Goal: Information Seeking & Learning: Find specific fact

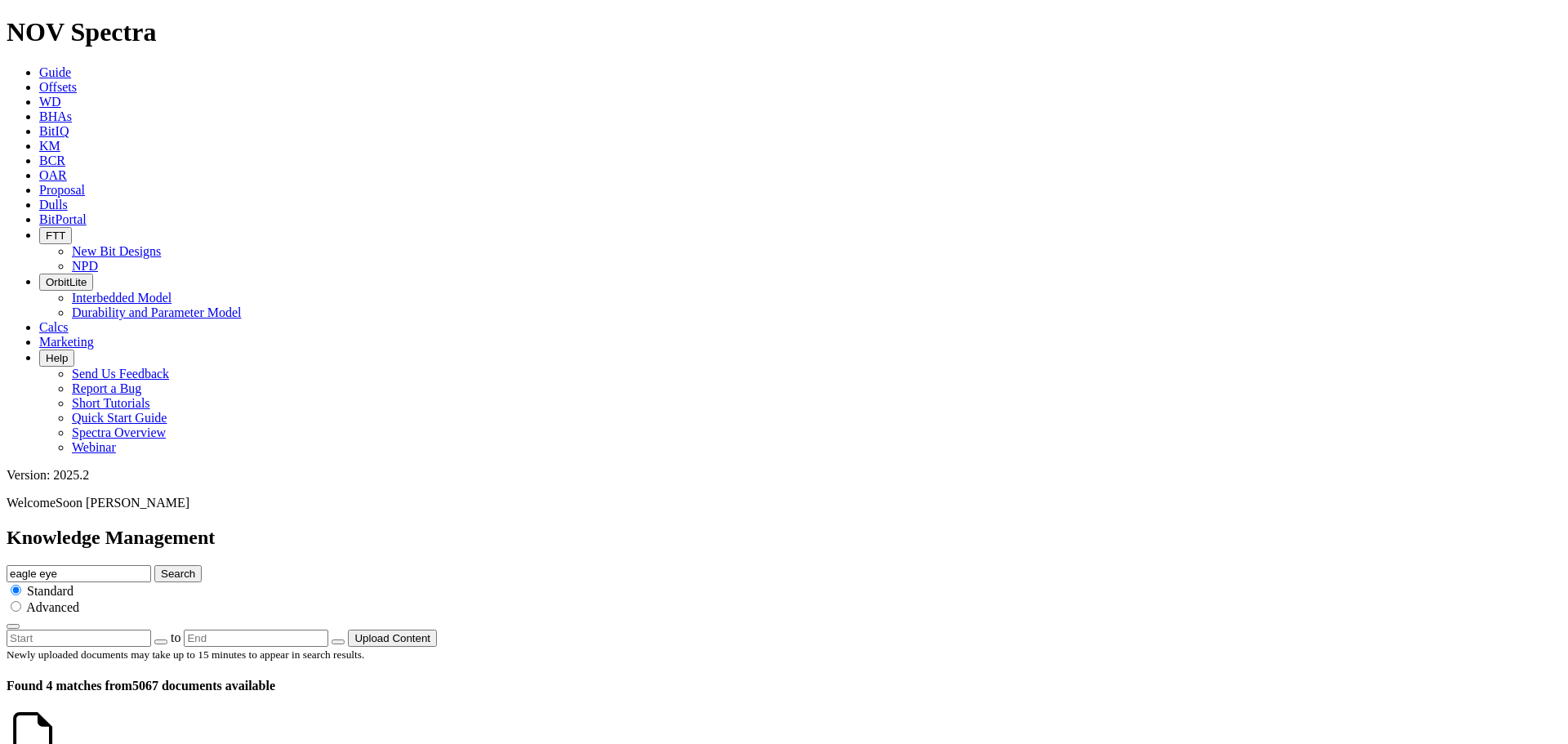
scroll to position [233, 0]
click at [39, 212] on icon at bounding box center [39, 219] width 0 height 13
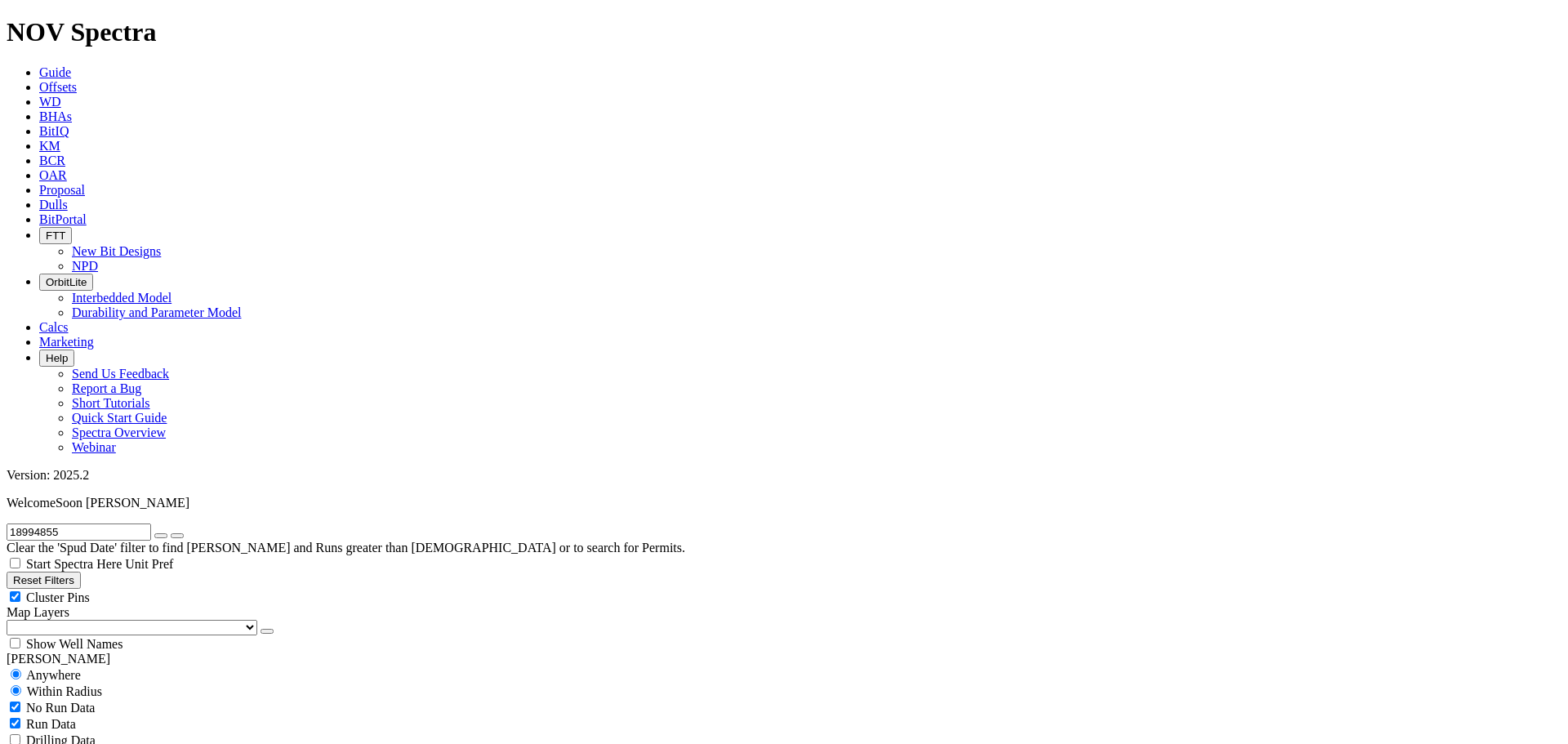
radio input "false"
radio input "true"
radio input "false"
radio input "true"
